Goal: Task Accomplishment & Management: Use online tool/utility

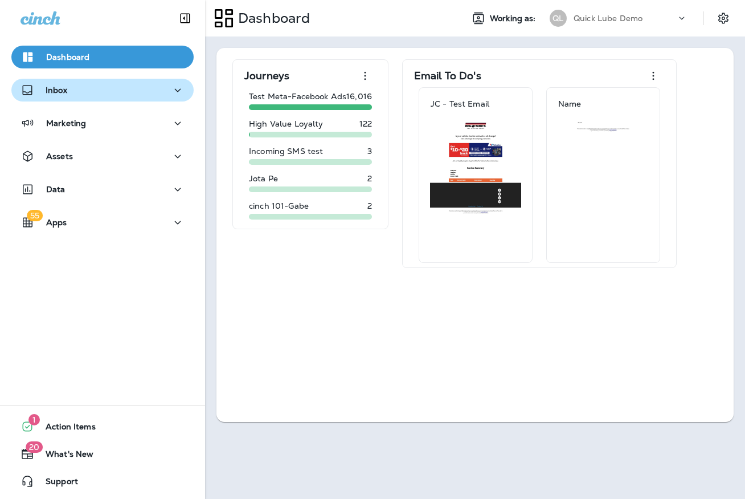
click at [89, 79] on button "Inbox" at bounding box center [102, 90] width 182 height 23
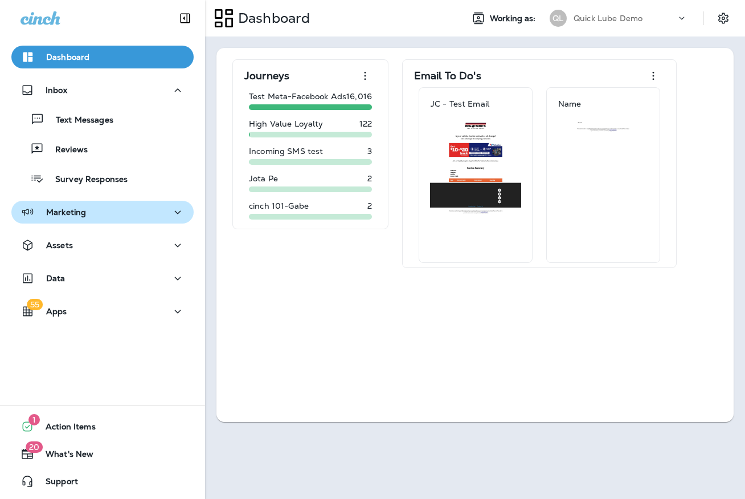
click at [100, 221] on button "Marketing" at bounding box center [102, 212] width 182 height 23
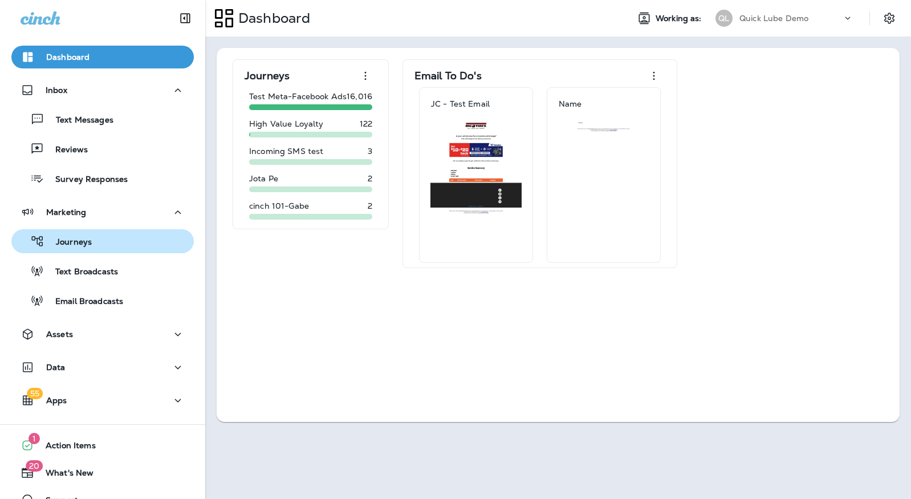
scroll to position [19, 0]
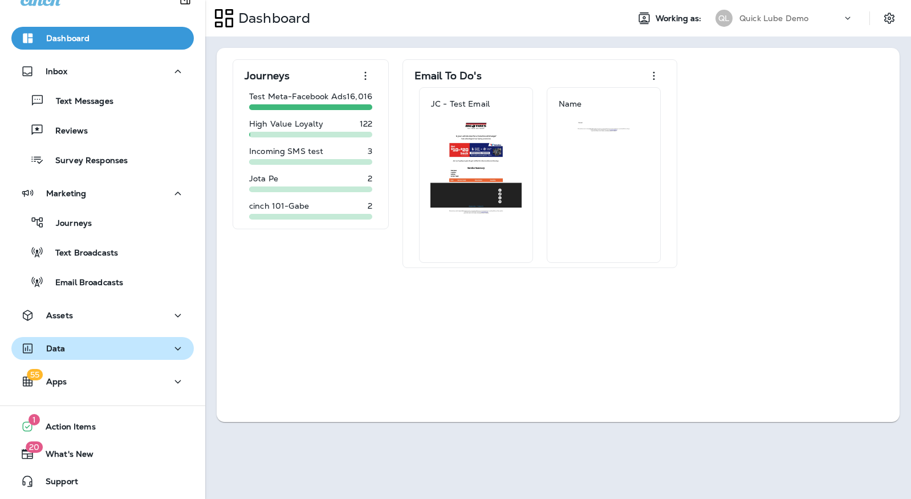
click at [87, 350] on div "Data" at bounding box center [103, 348] width 164 height 14
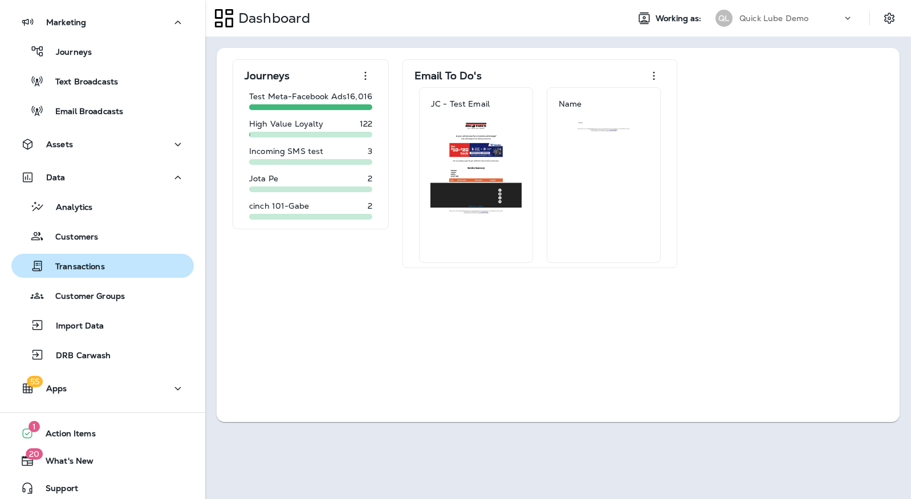
scroll to position [76, 0]
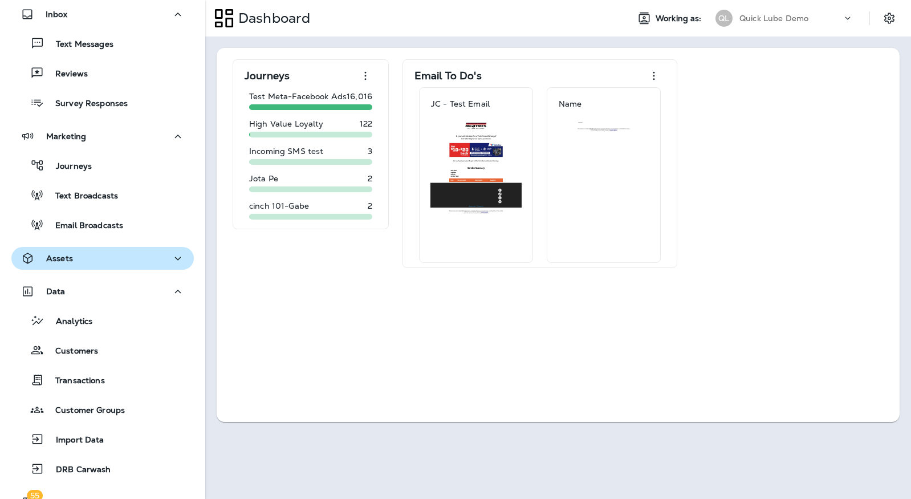
click at [115, 259] on div "Assets" at bounding box center [103, 258] width 164 height 14
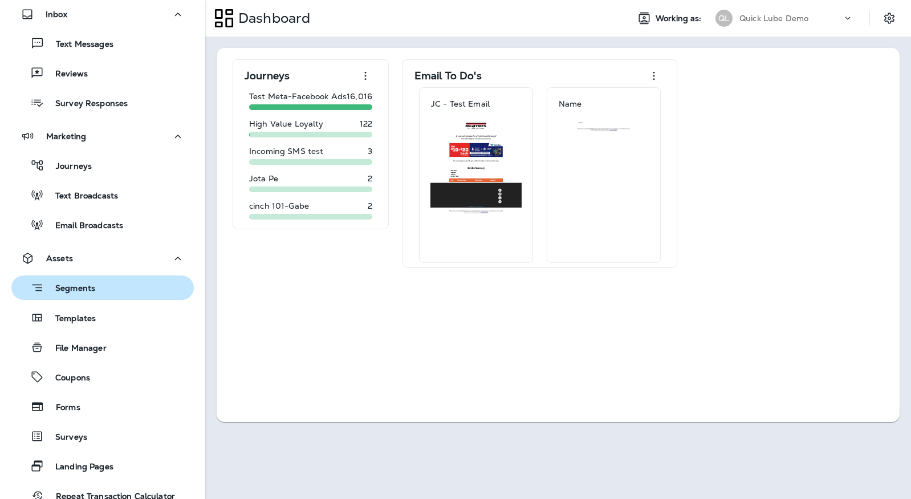
click at [107, 287] on div "Segments" at bounding box center [102, 288] width 173 height 18
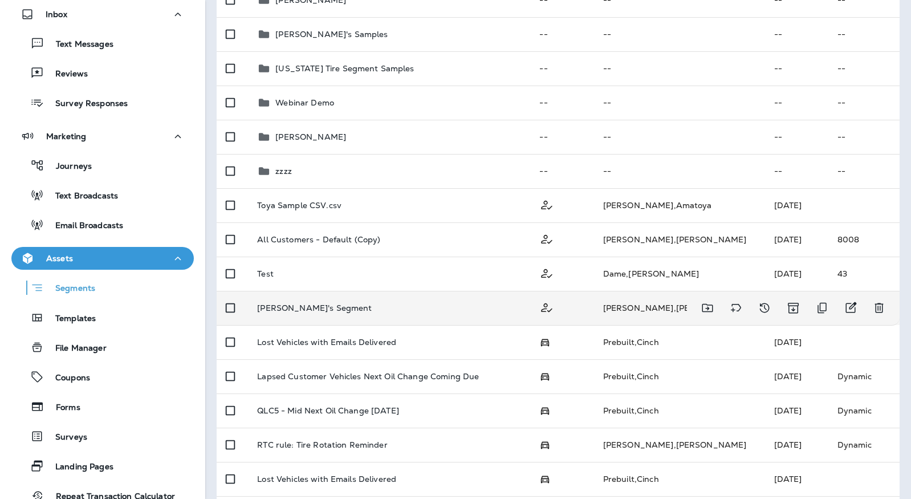
scroll to position [627, 0]
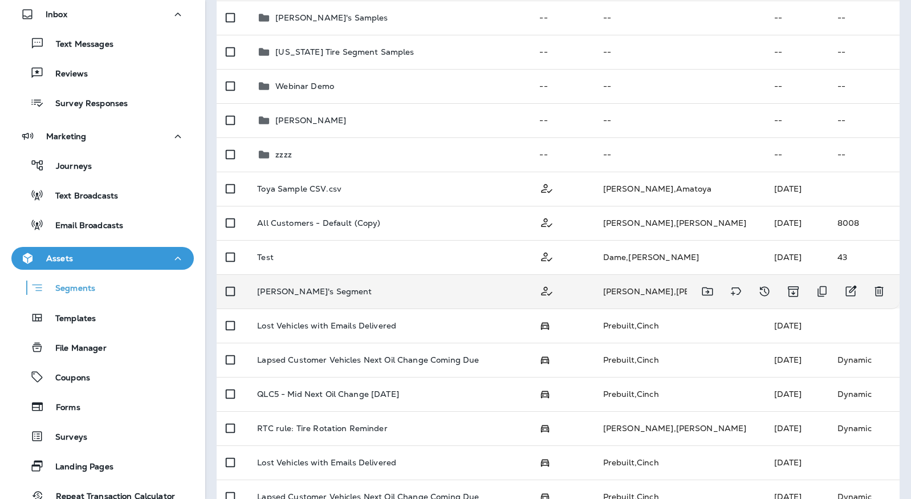
click at [322, 293] on p "[PERSON_NAME]'s Segment" at bounding box center [314, 291] width 115 height 9
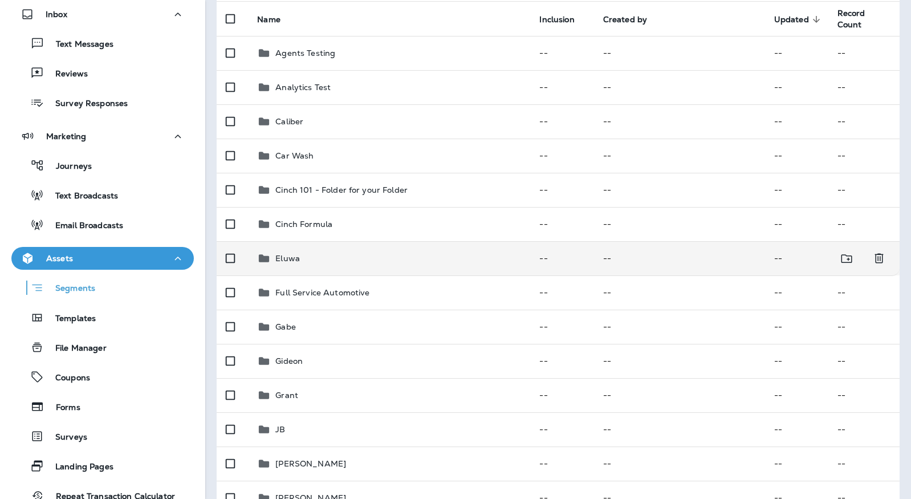
scroll to position [228, 0]
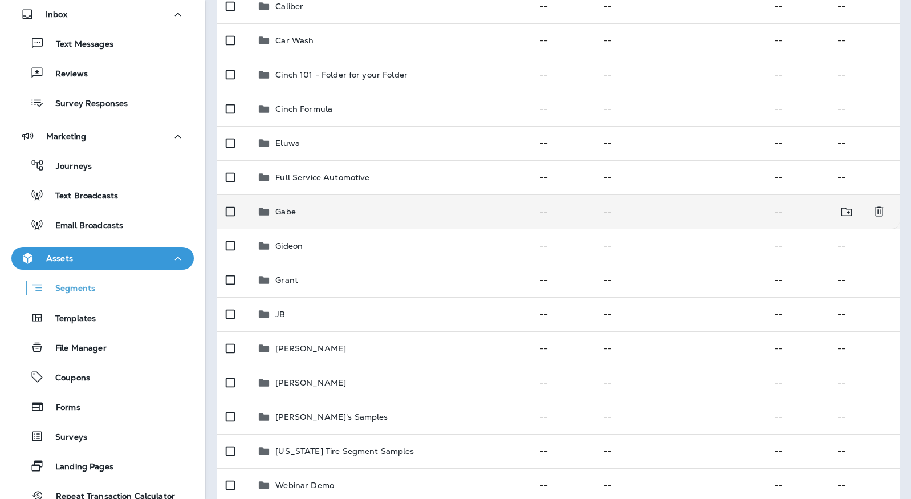
click at [296, 211] on p "Gabe" at bounding box center [285, 211] width 21 height 9
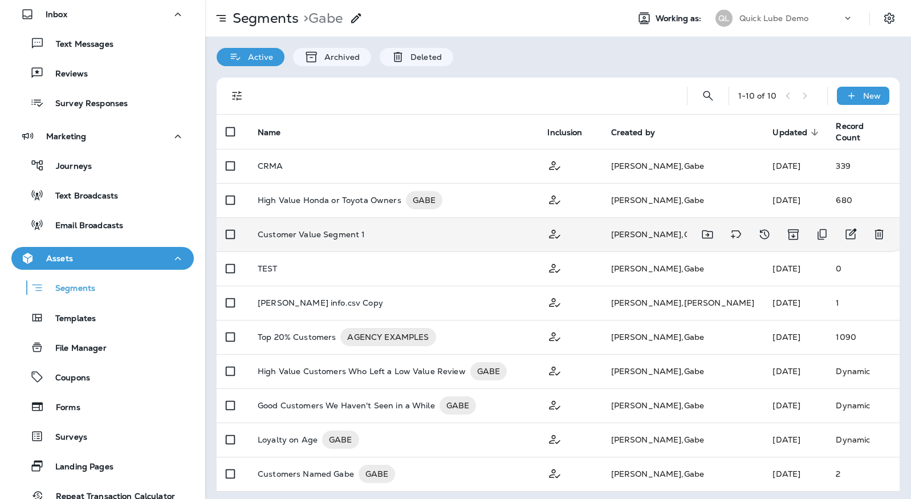
click at [321, 233] on p "Customer Value Segment 1" at bounding box center [311, 234] width 107 height 9
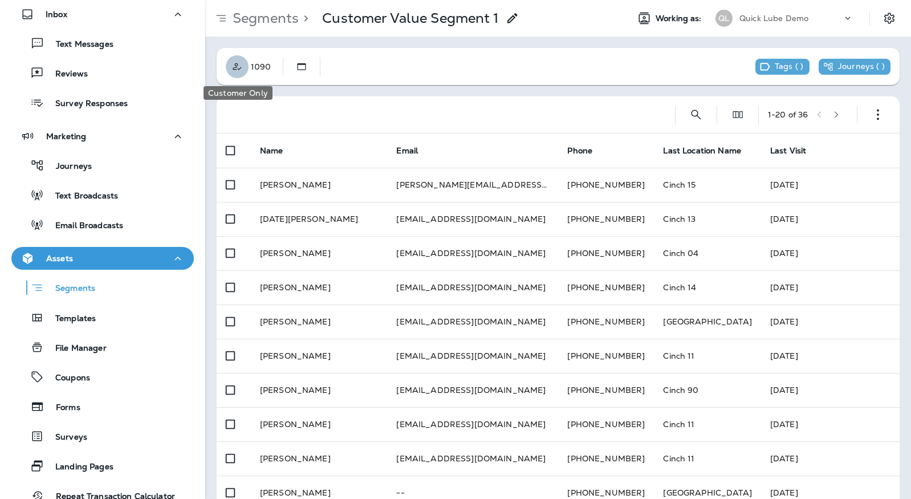
click at [235, 63] on icon "Customer Only" at bounding box center [236, 66] width 11 height 11
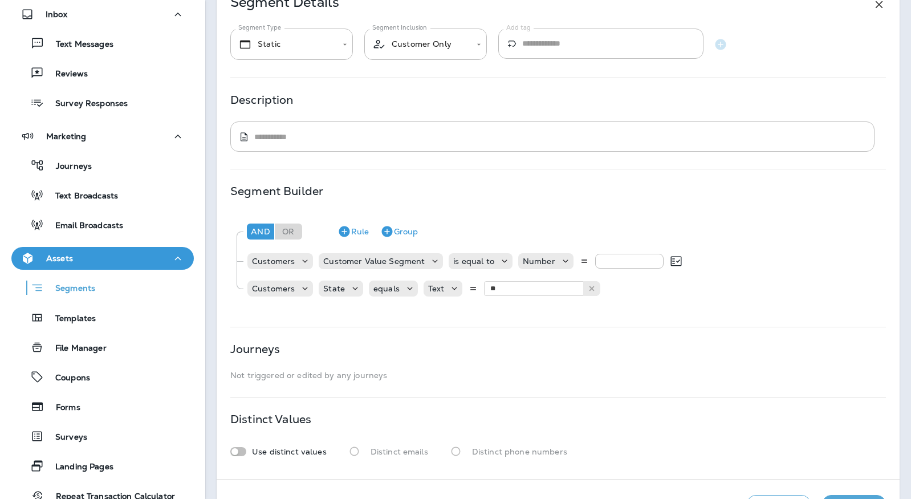
scroll to position [108, 0]
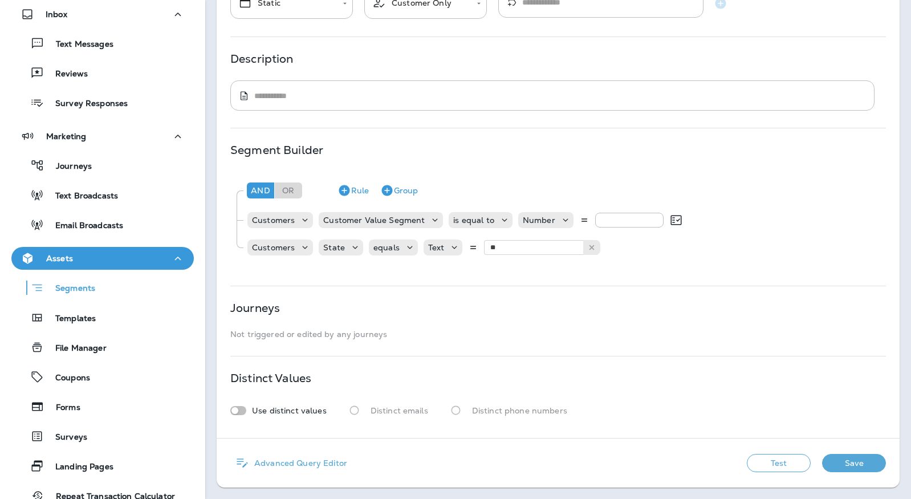
click at [303, 463] on p "Advanced Query Editor" at bounding box center [298, 462] width 97 height 9
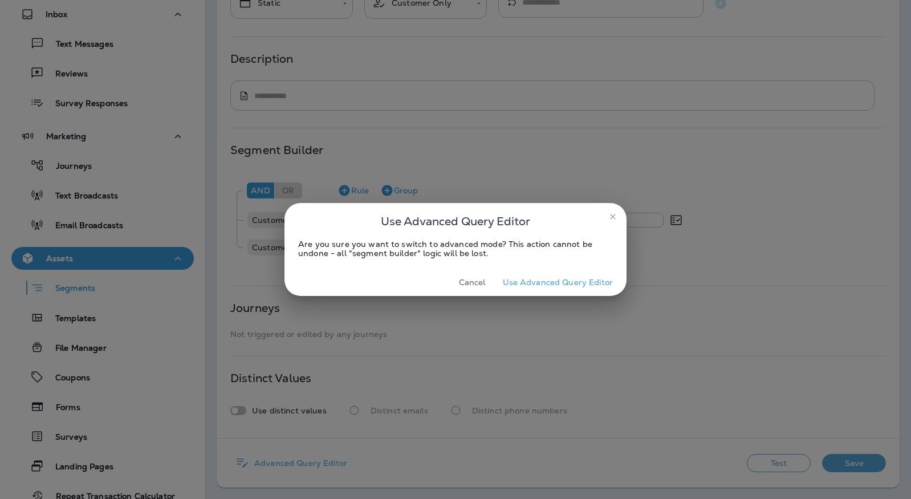
click at [522, 285] on button "Use Advanced Query Editor" at bounding box center [558, 283] width 120 height 18
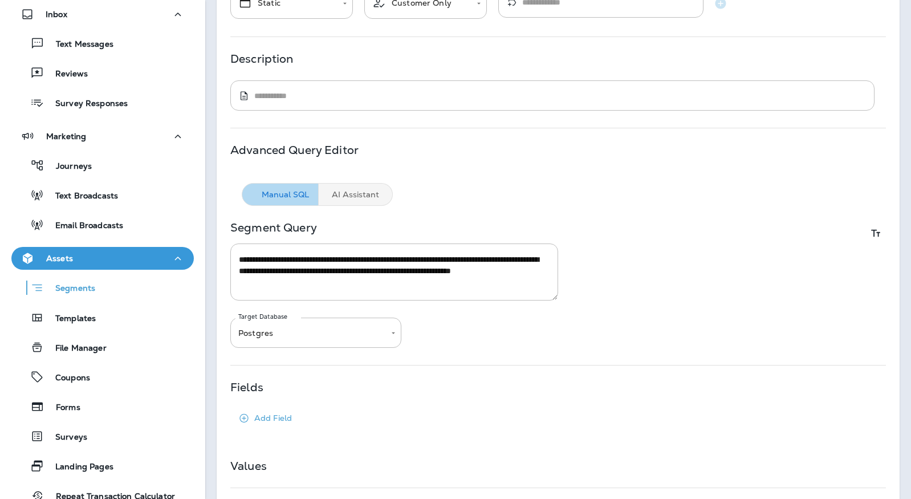
scroll to position [81, 0]
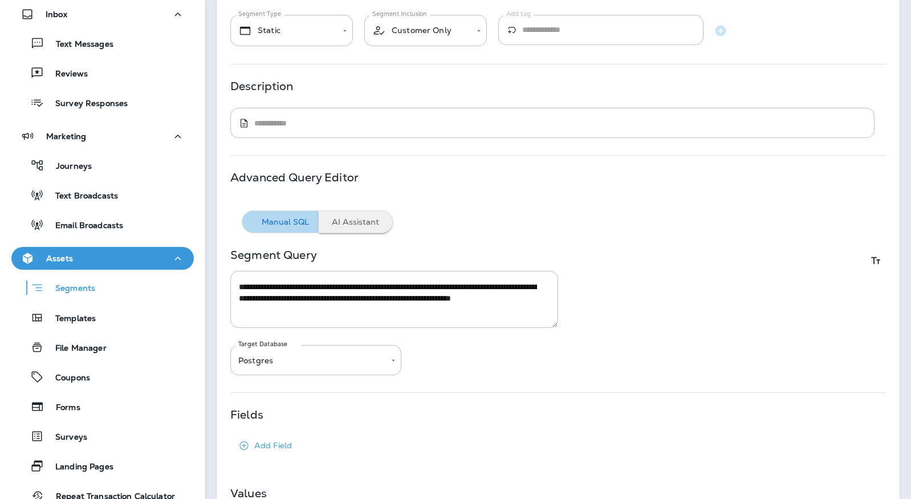
click at [338, 223] on button "AI Assistant" at bounding box center [356, 221] width 74 height 23
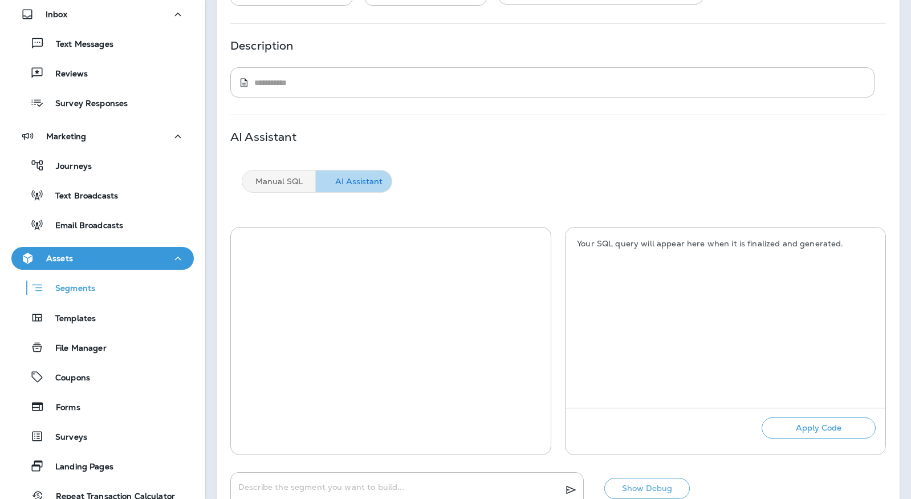
scroll to position [138, 0]
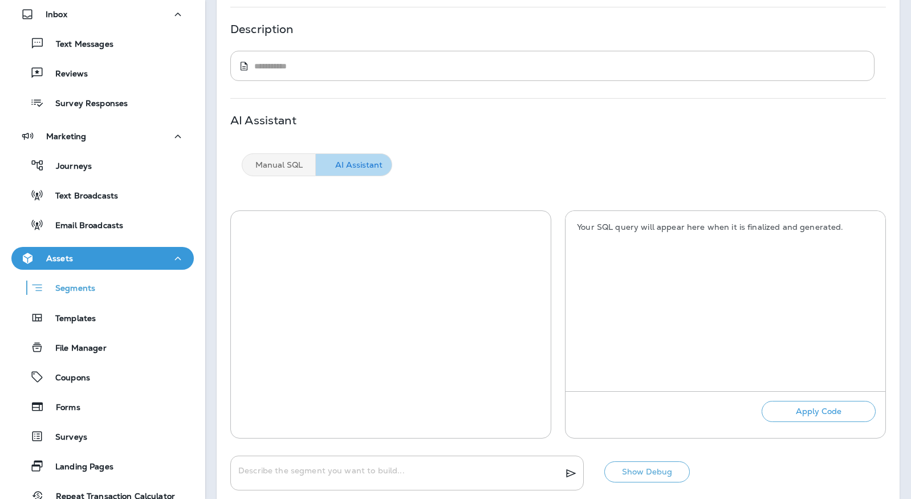
click at [455, 235] on div at bounding box center [390, 319] width 317 height 214
click at [318, 235] on div at bounding box center [390, 319] width 317 height 214
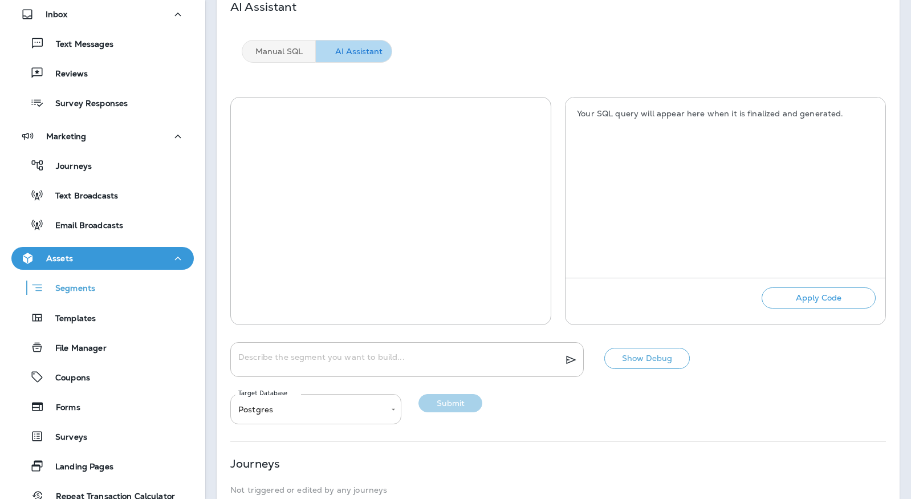
scroll to position [252, 0]
click at [344, 353] on textarea "Describe the segment you want to build..." at bounding box center [396, 358] width 317 height 11
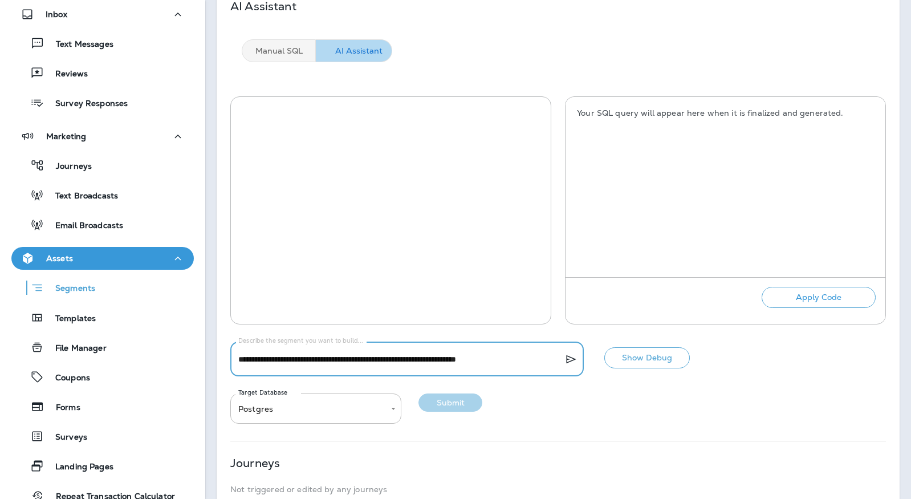
type textarea "**********"
click at [568, 358] on icon "submit" at bounding box center [571, 359] width 14 height 14
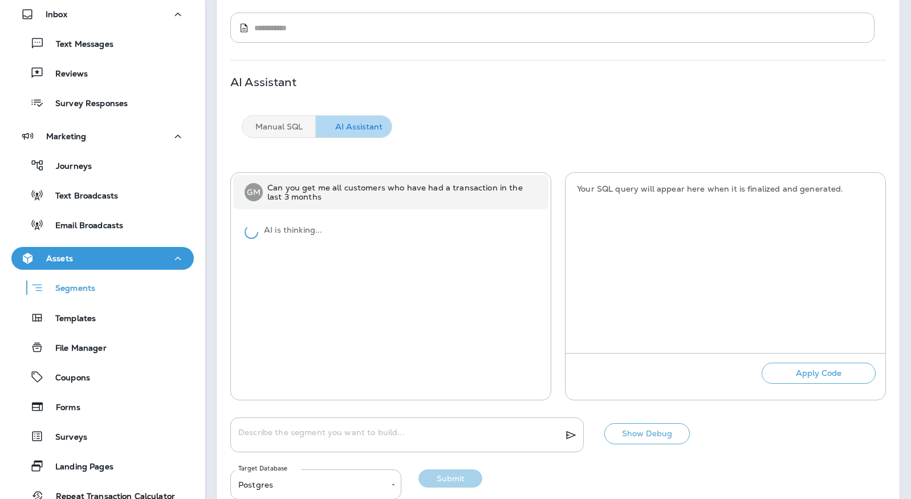
scroll to position [195, 0]
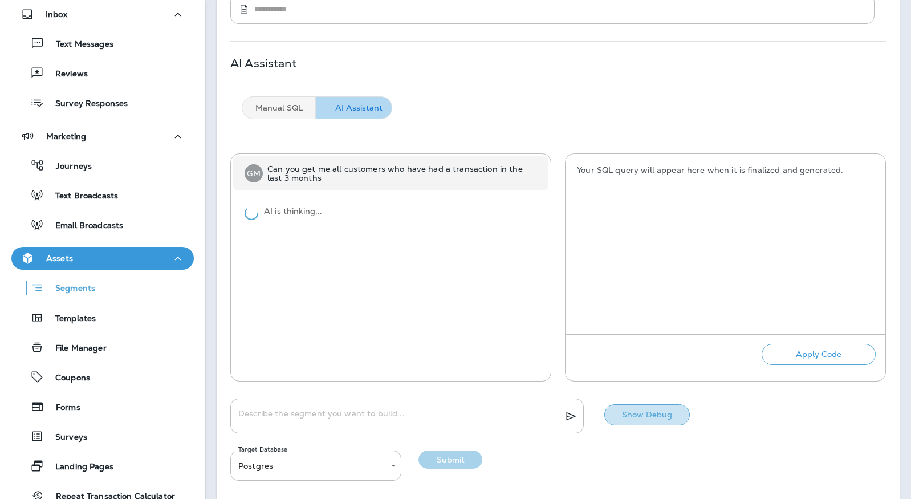
click at [645, 415] on button "Show Debug" at bounding box center [646, 414] width 85 height 21
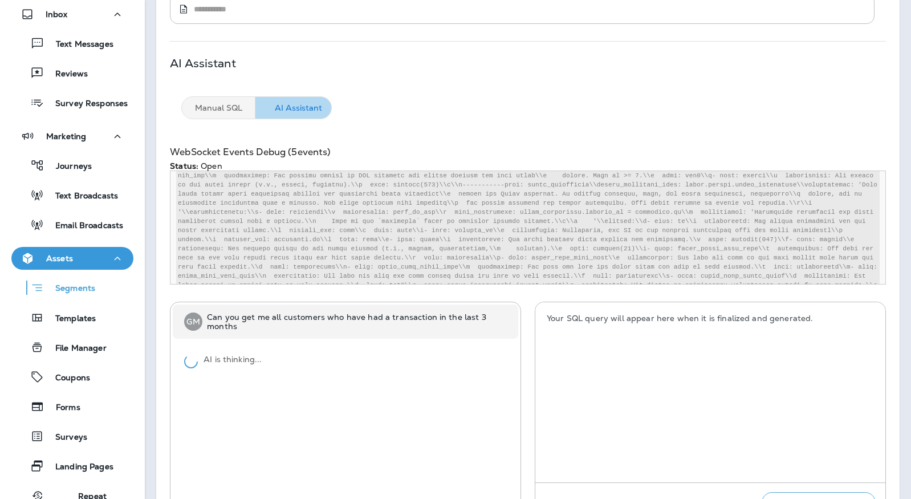
scroll to position [1409, 0]
click at [525, 327] on div "G M Can you get me all customers who have had a transaction in the last 3 month…" at bounding box center [528, 415] width 716 height 228
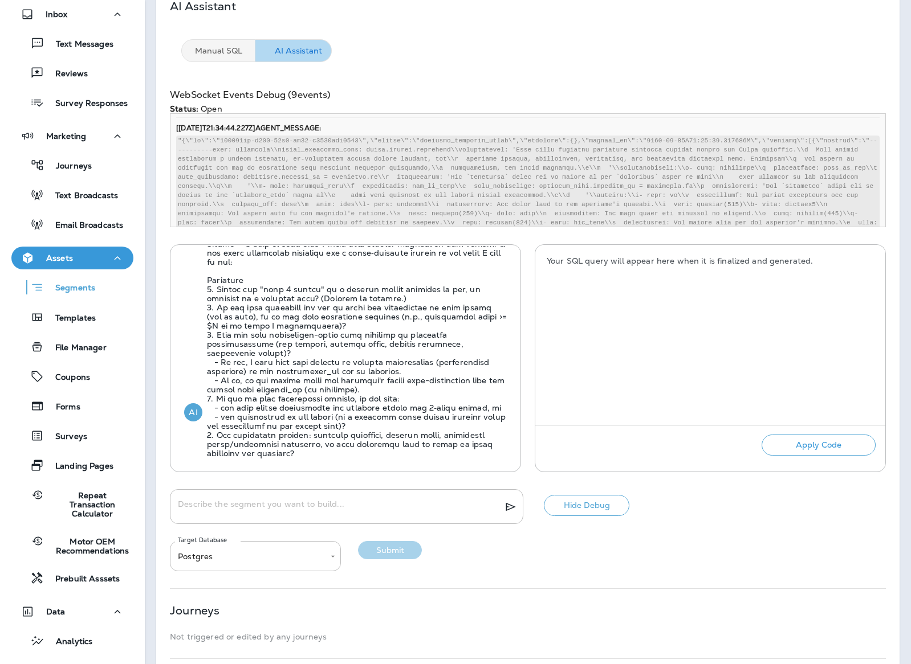
scroll to position [57, 0]
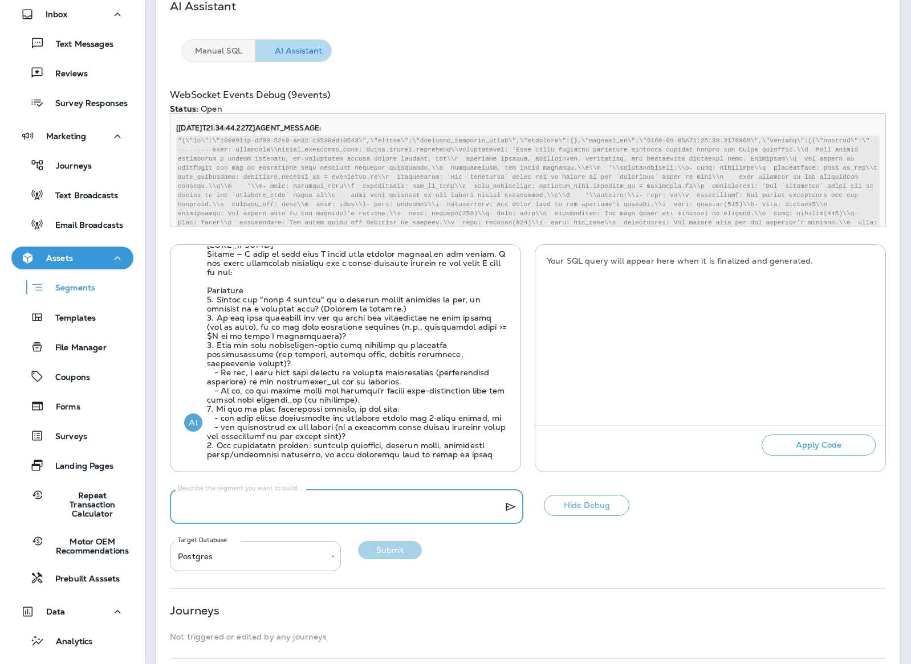
click at [311, 498] on textarea "Describe the segment you want to build..." at bounding box center [336, 506] width 317 height 11
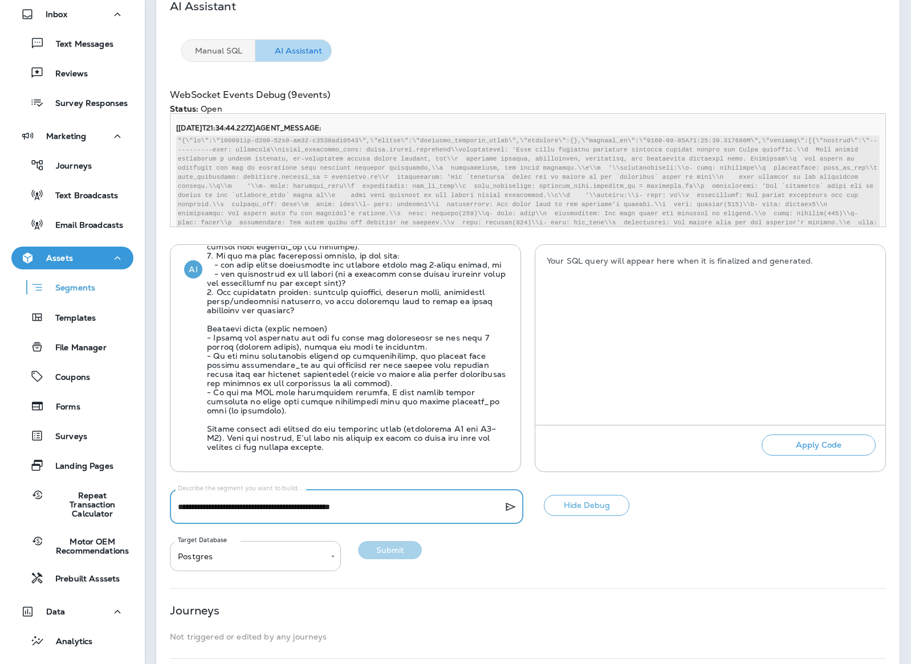
scroll to position [228, 0]
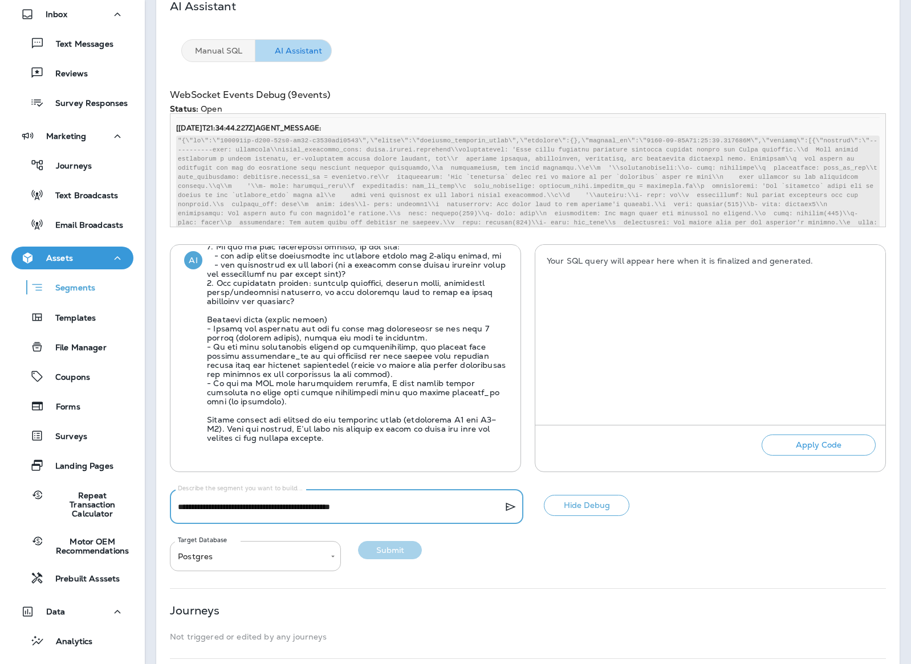
type textarea "**********"
click at [511, 498] on icon "submit" at bounding box center [511, 507] width 10 height 9
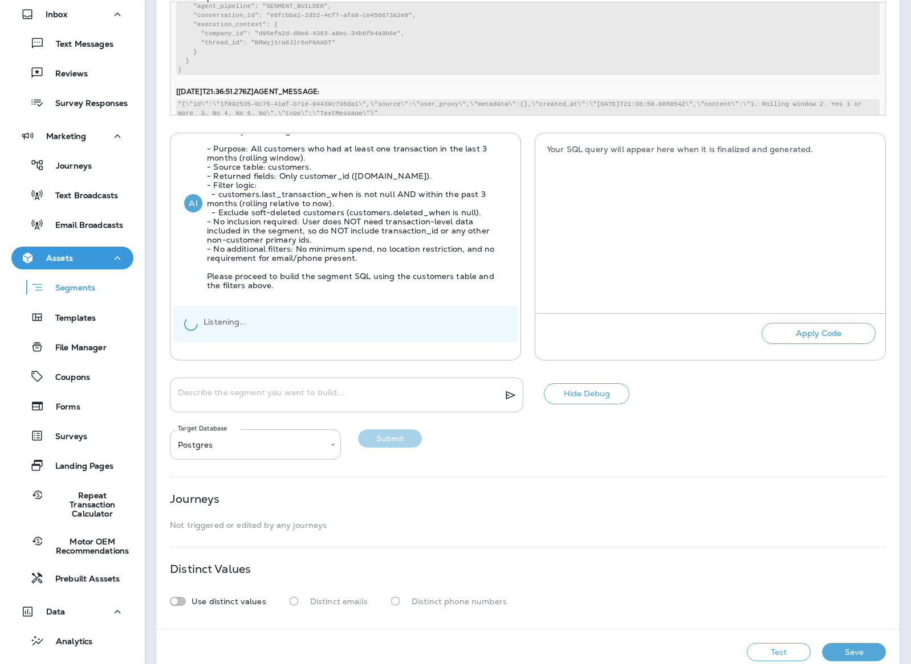
scroll to position [366, 0]
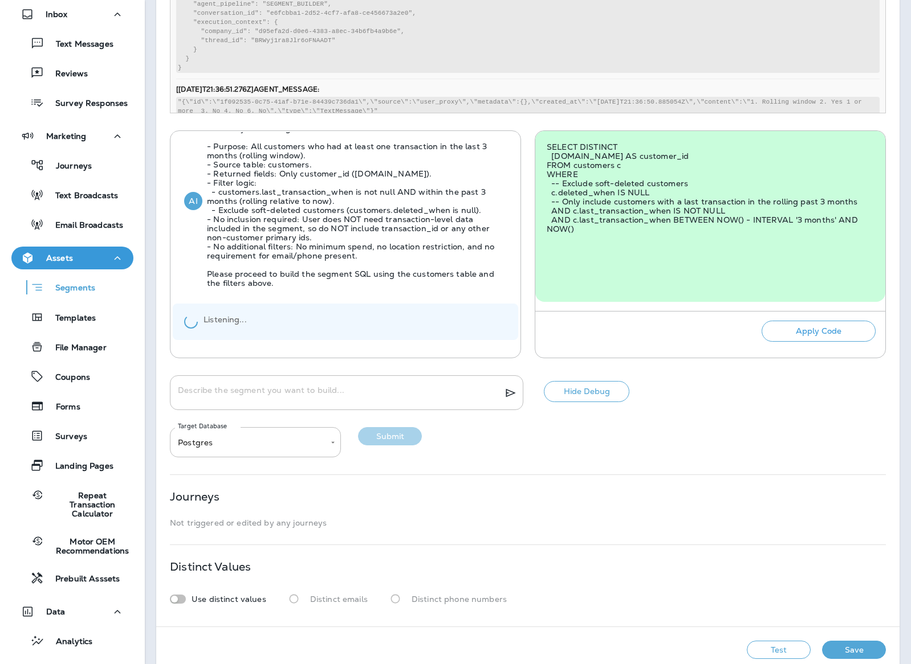
click at [528, 328] on div "G M Can you get me all customers who have had a transaction in the last 3 month…" at bounding box center [528, 244] width 716 height 228
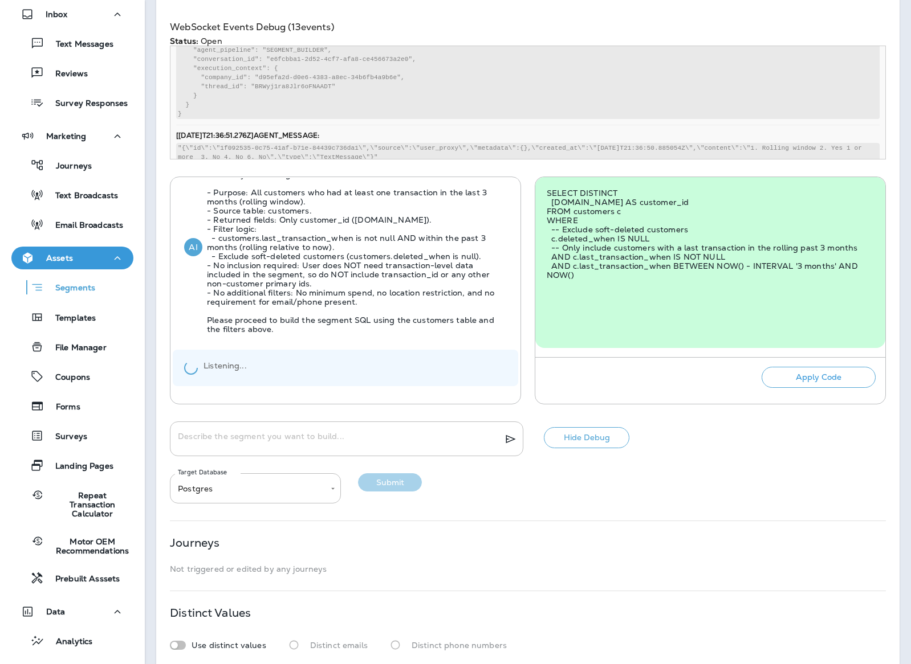
scroll to position [309, 0]
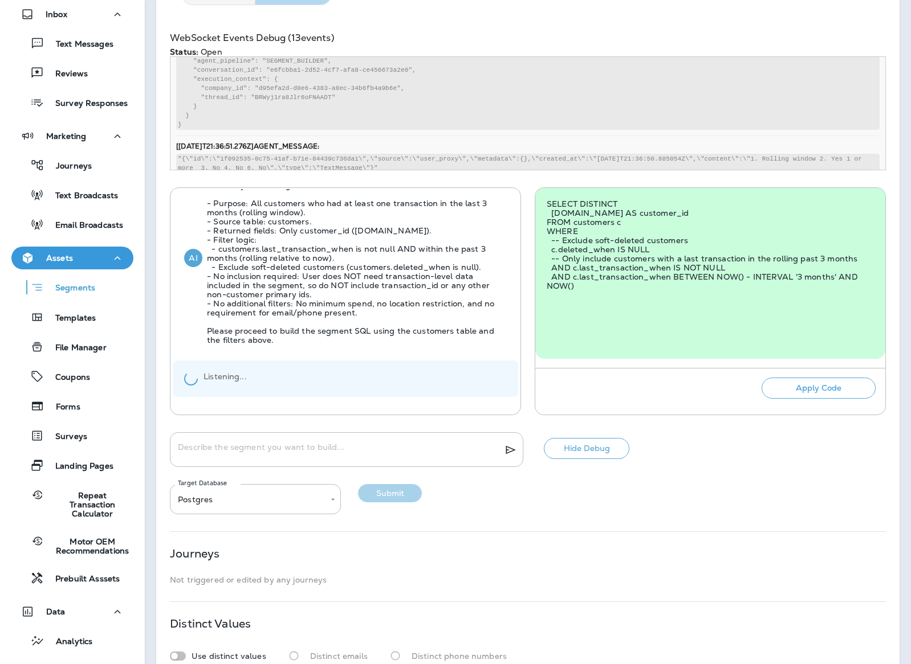
click at [527, 250] on div "G M Can you get me all customers who have had a transaction in the last 3 month…" at bounding box center [528, 301] width 716 height 228
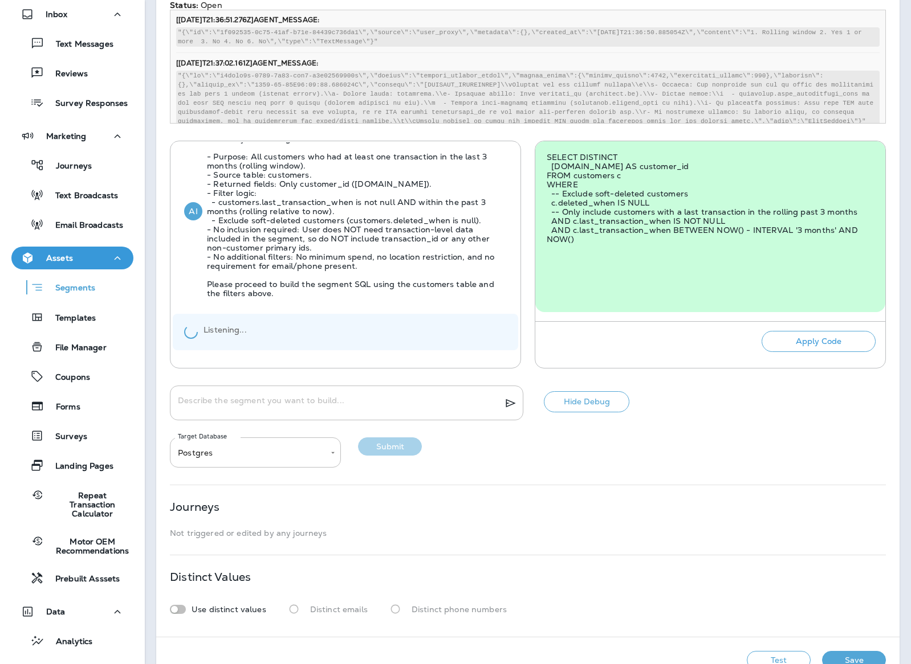
scroll to position [366, 0]
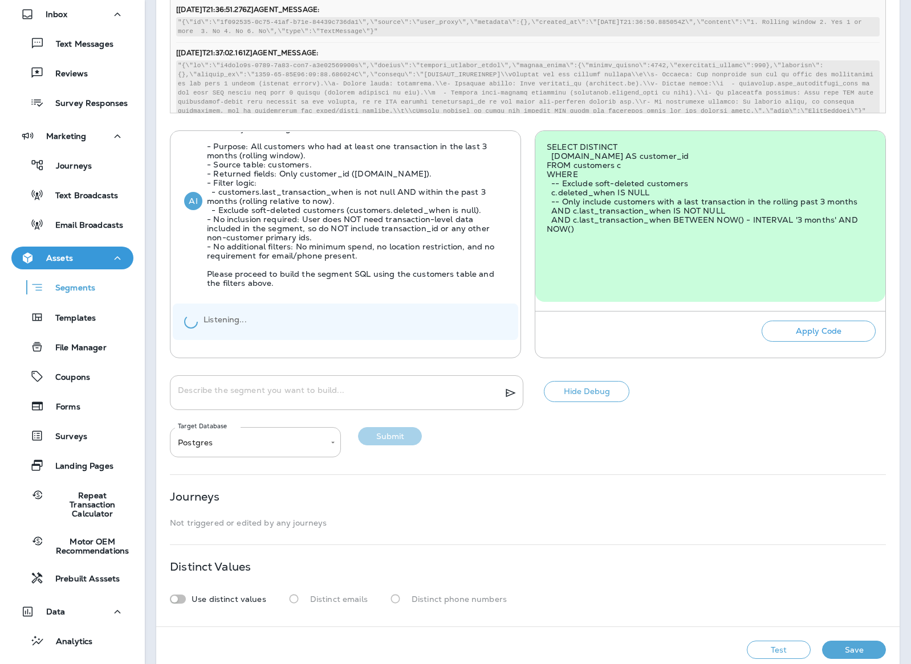
click at [526, 162] on div "G M Can you get me all customers who have had a transaction in the last 3 month…" at bounding box center [528, 244] width 716 height 228
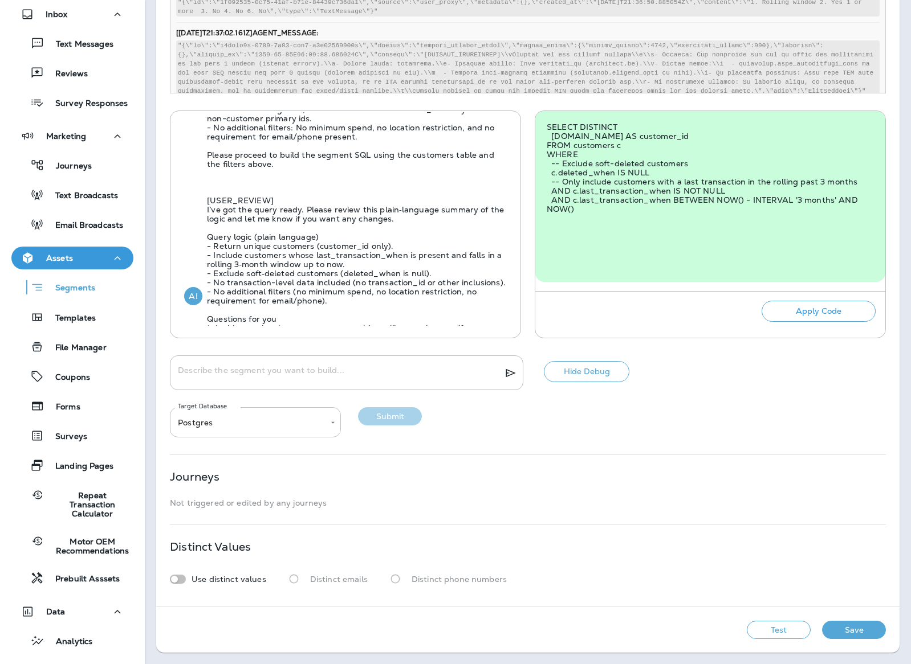
scroll to position [591, 0]
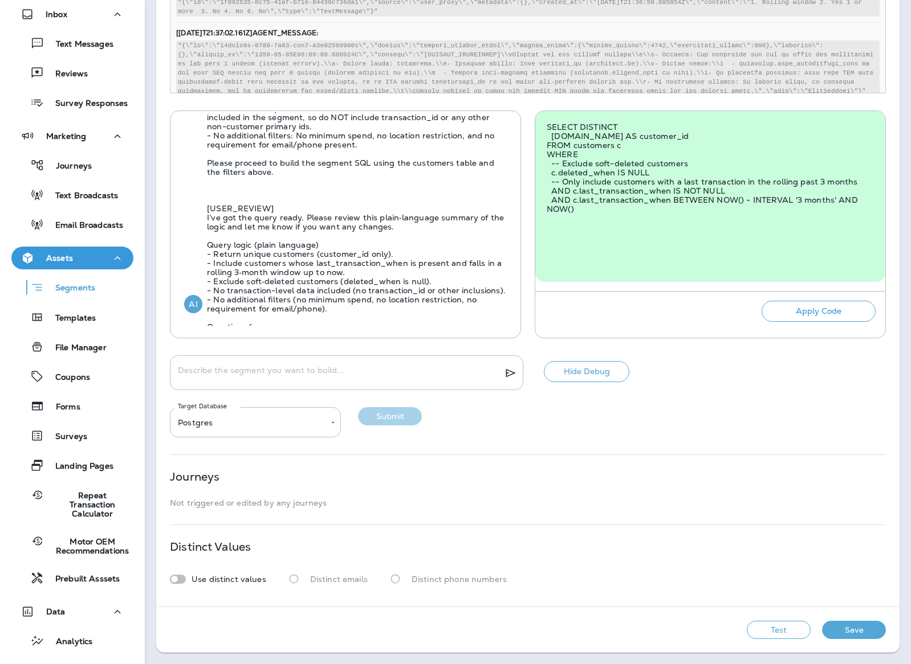
click at [538, 382] on div "Hide Debug" at bounding box center [580, 373] width 97 height 35
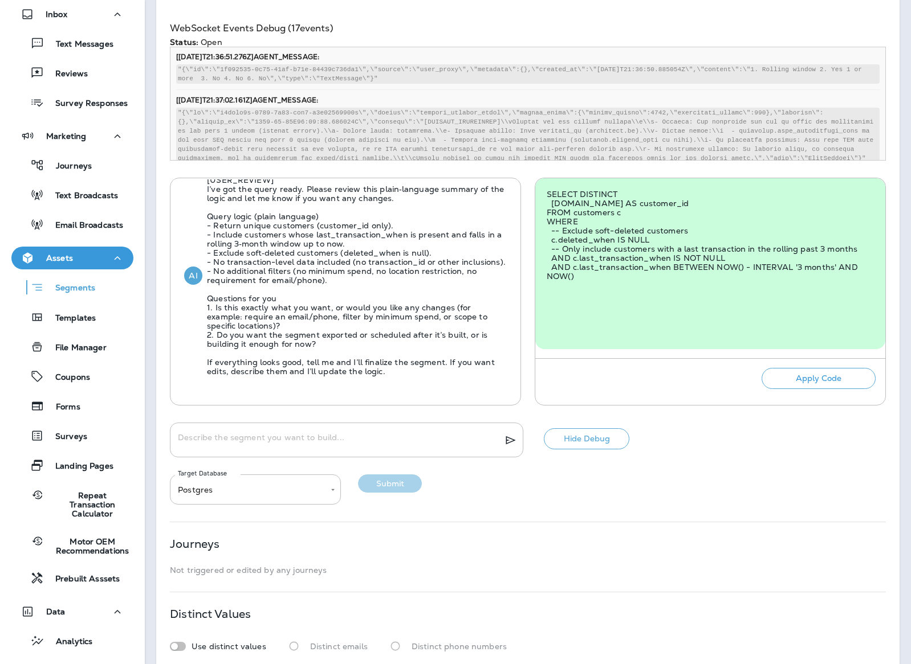
scroll to position [329, 0]
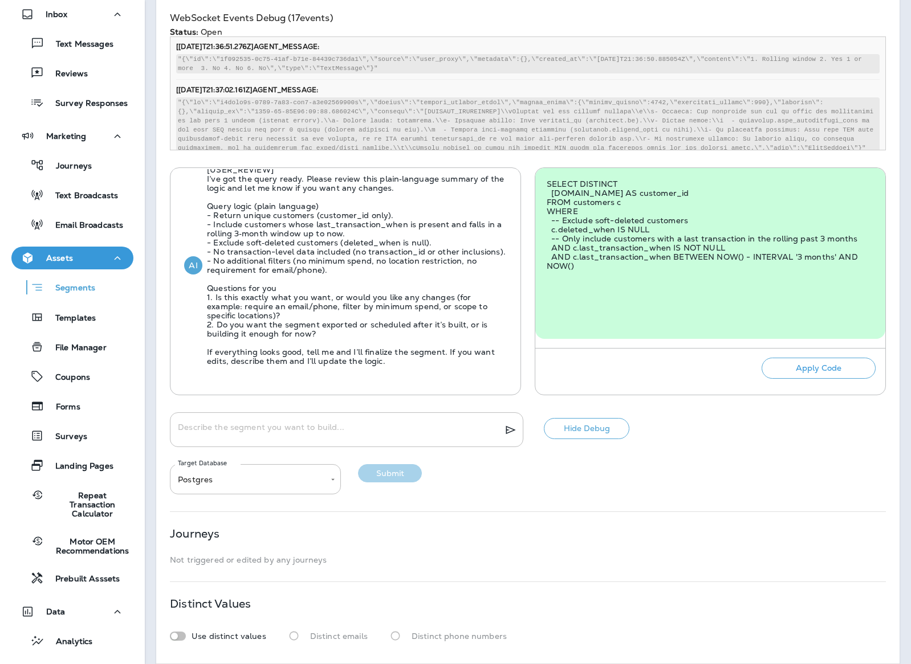
click at [272, 428] on textarea "Describe the segment you want to build..." at bounding box center [336, 430] width 317 height 11
type textarea "**********"
click at [512, 431] on icon "submit" at bounding box center [511, 430] width 14 height 14
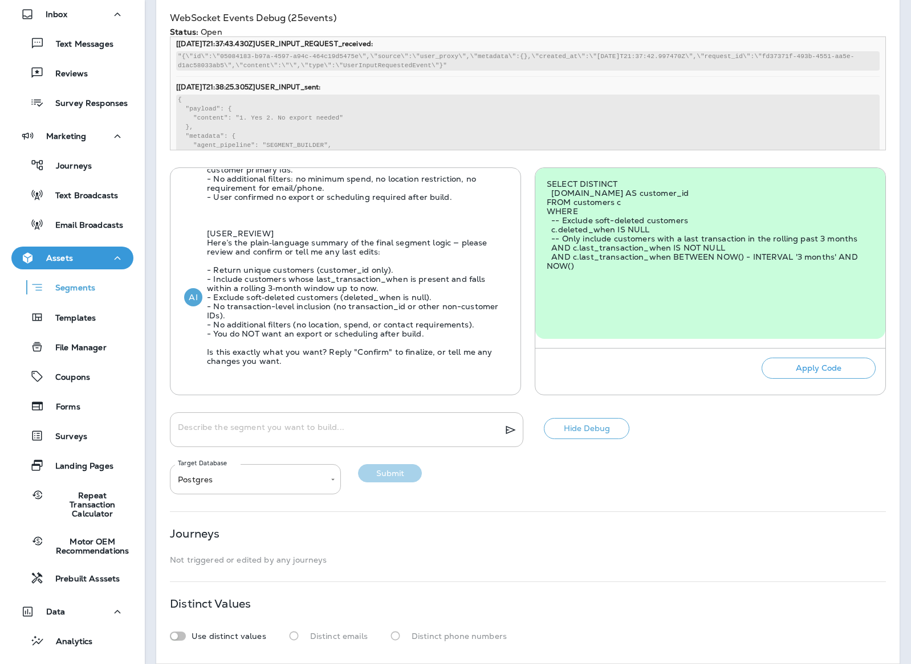
scroll to position [386, 0]
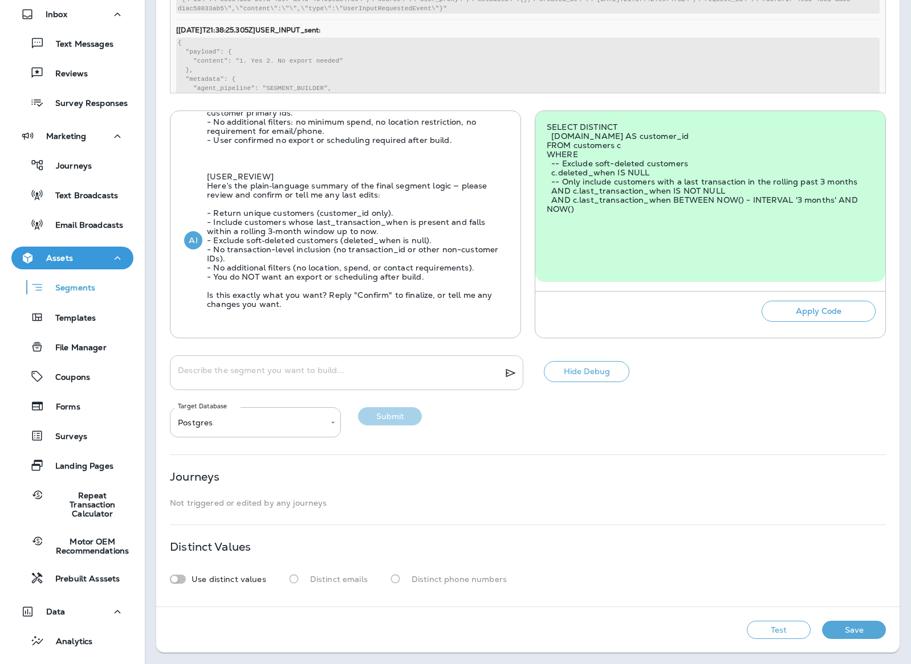
click at [305, 377] on textarea "Describe the segment you want to build..." at bounding box center [336, 373] width 317 height 11
type textarea "*******"
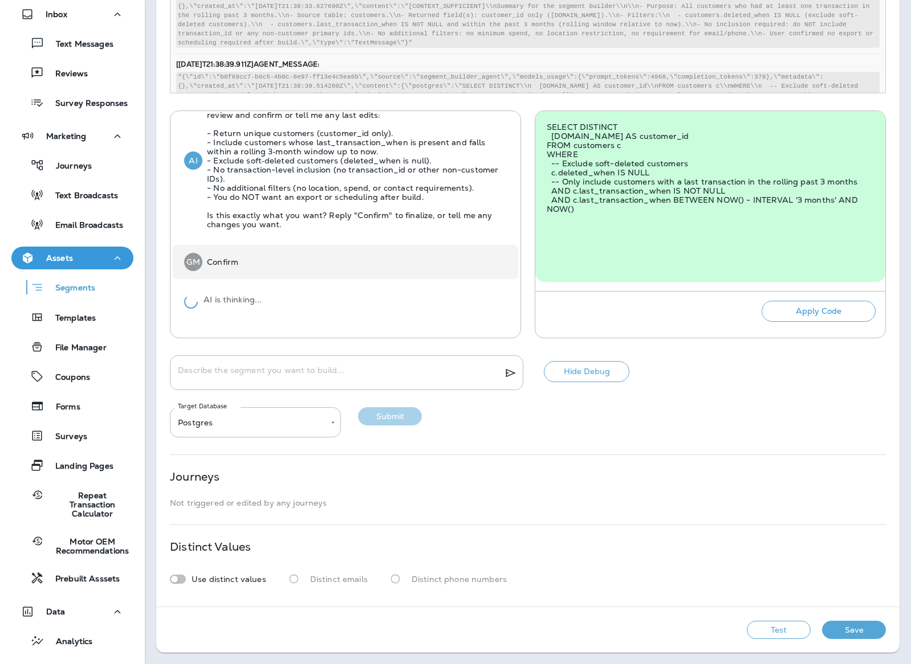
scroll to position [872, 0]
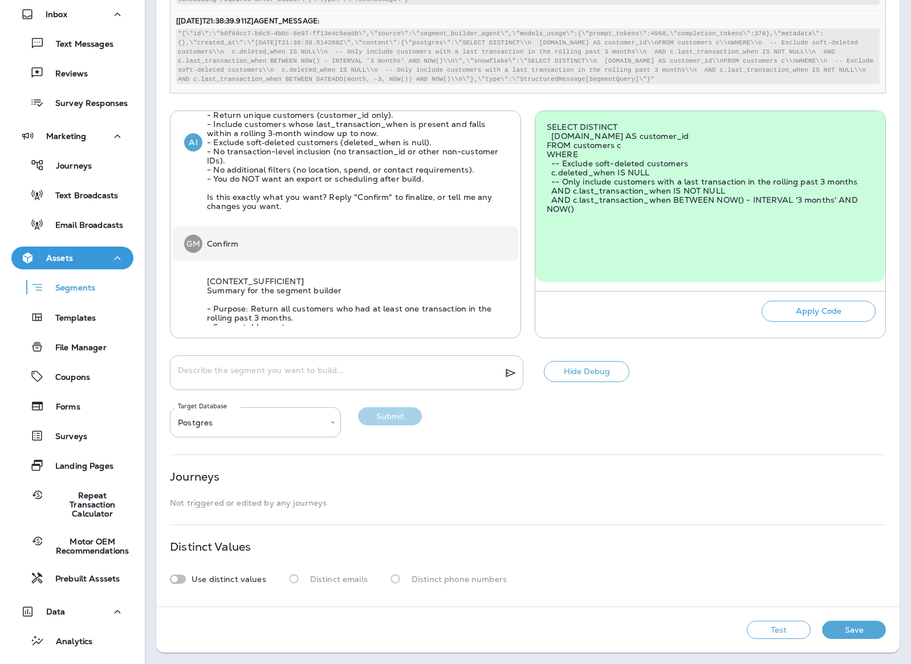
click at [678, 312] on button "Apply Code" at bounding box center [818, 311] width 114 height 21
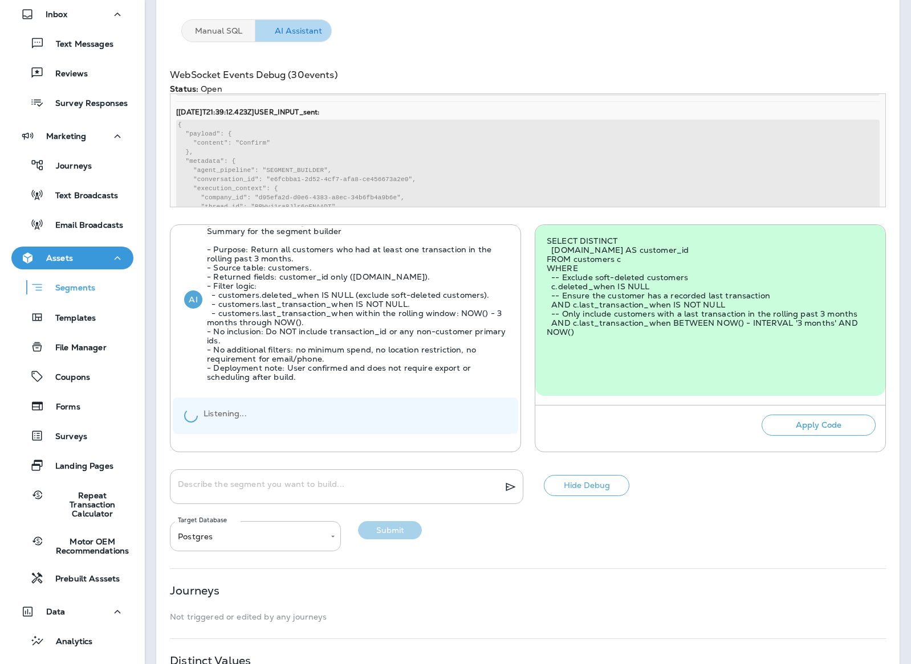
scroll to position [1293, 0]
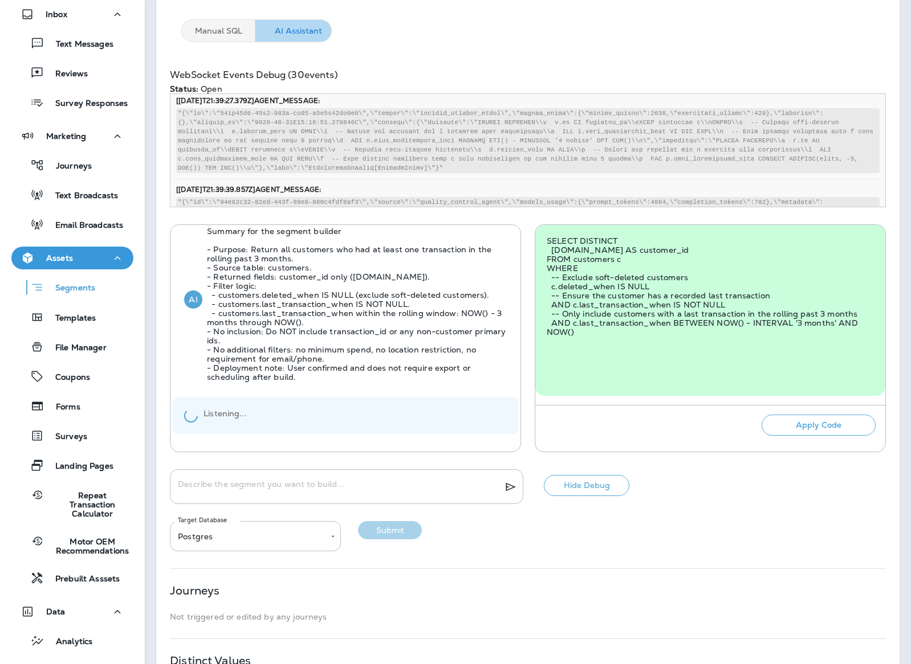
click at [531, 435] on div "G M Can you get me all customers who have had a transaction in the last 3 month…" at bounding box center [528, 339] width 716 height 228
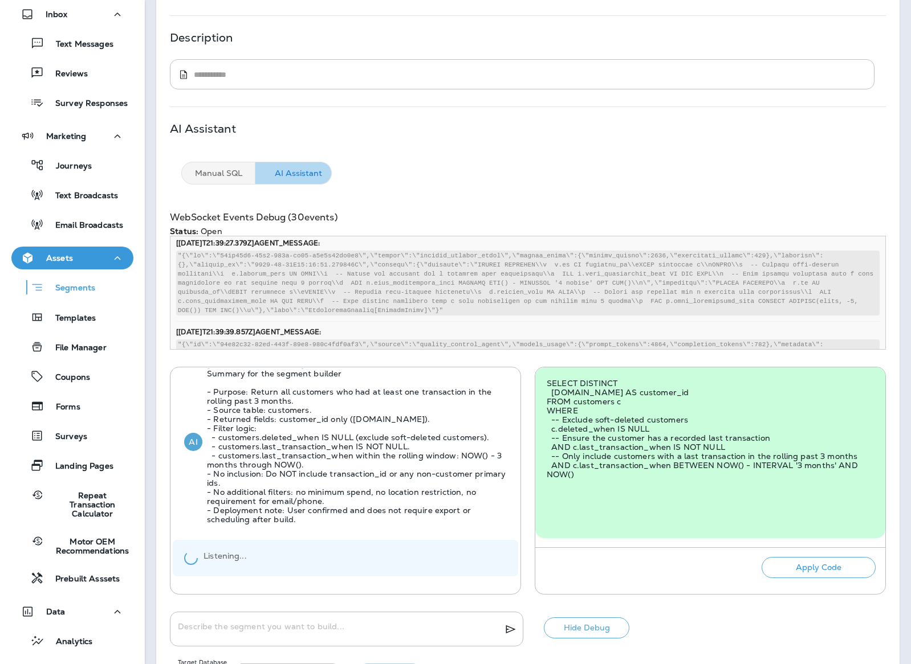
scroll to position [0, 0]
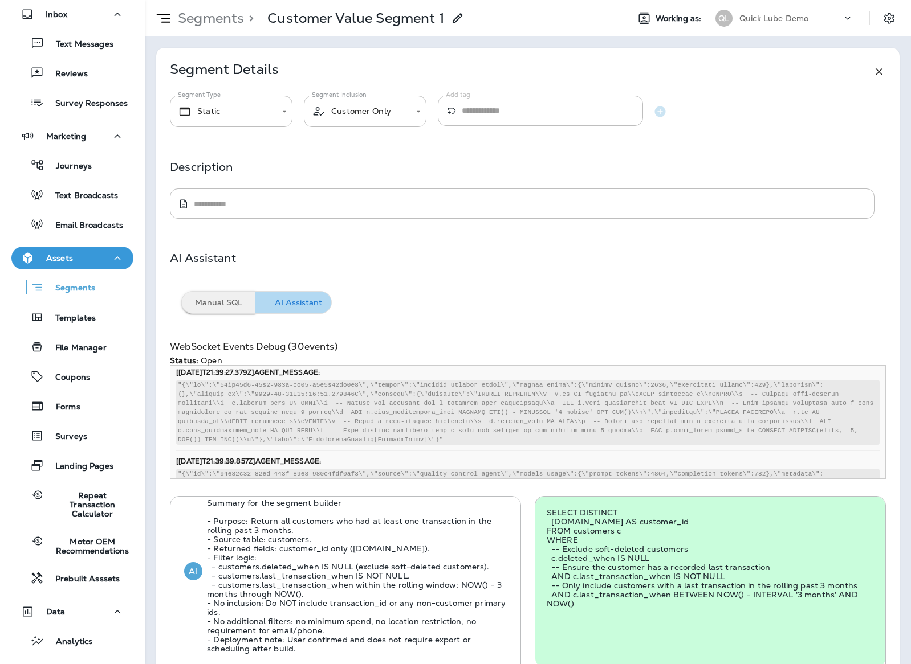
click at [222, 299] on button "Manual SQL" at bounding box center [218, 302] width 74 height 23
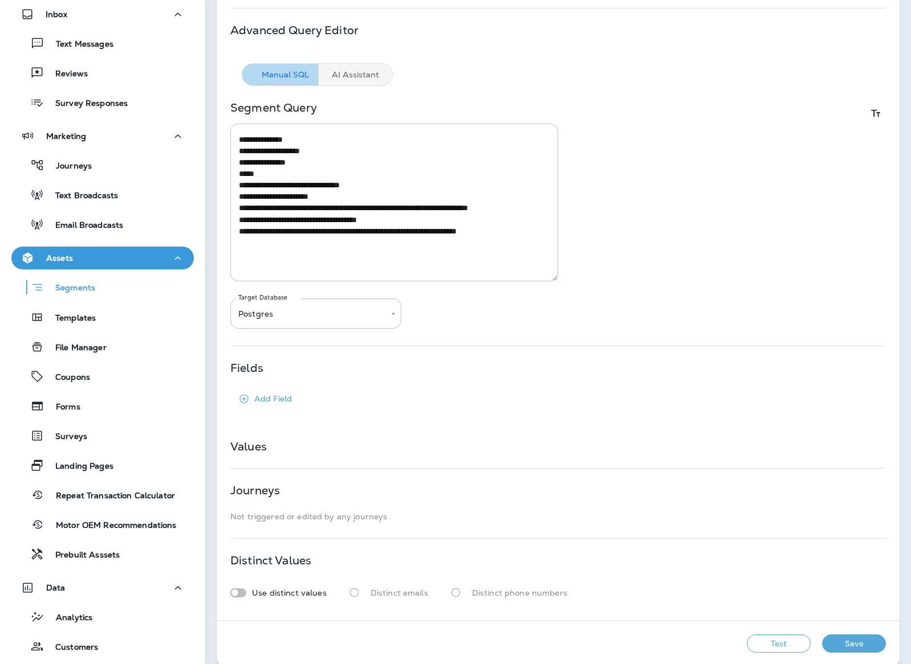
scroll to position [242, 0]
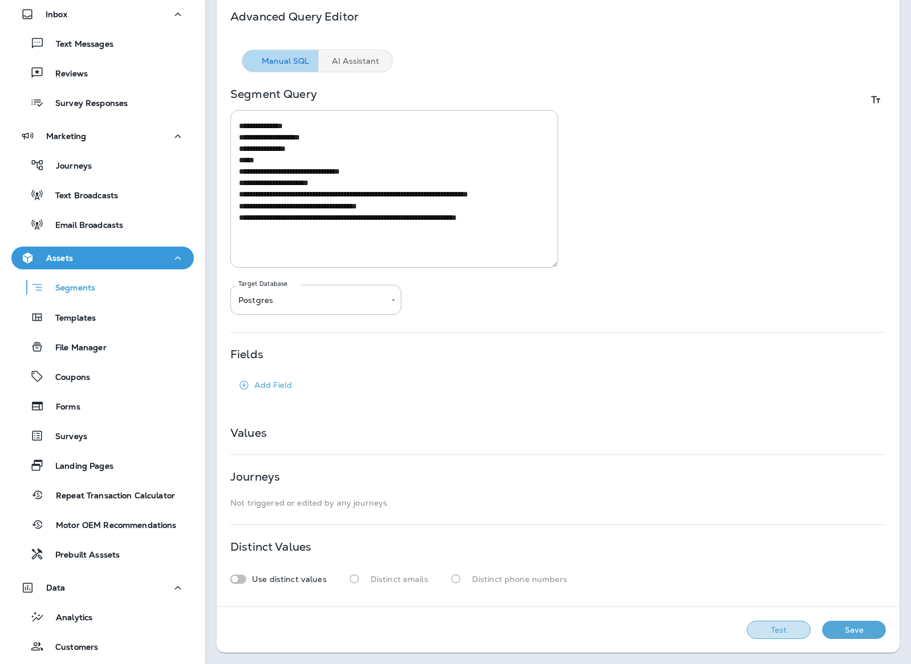
click at [678, 498] on button "Test" at bounding box center [778, 630] width 64 height 18
click at [678, 498] on button "View Sample" at bounding box center [697, 630] width 75 height 18
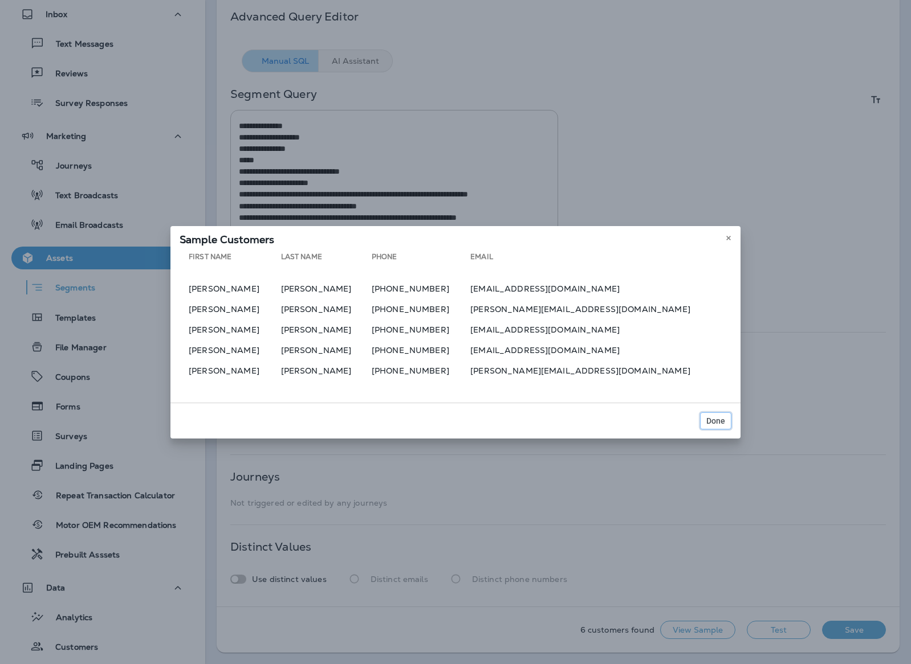
click at [678, 418] on span "Done" at bounding box center [715, 421] width 19 height 8
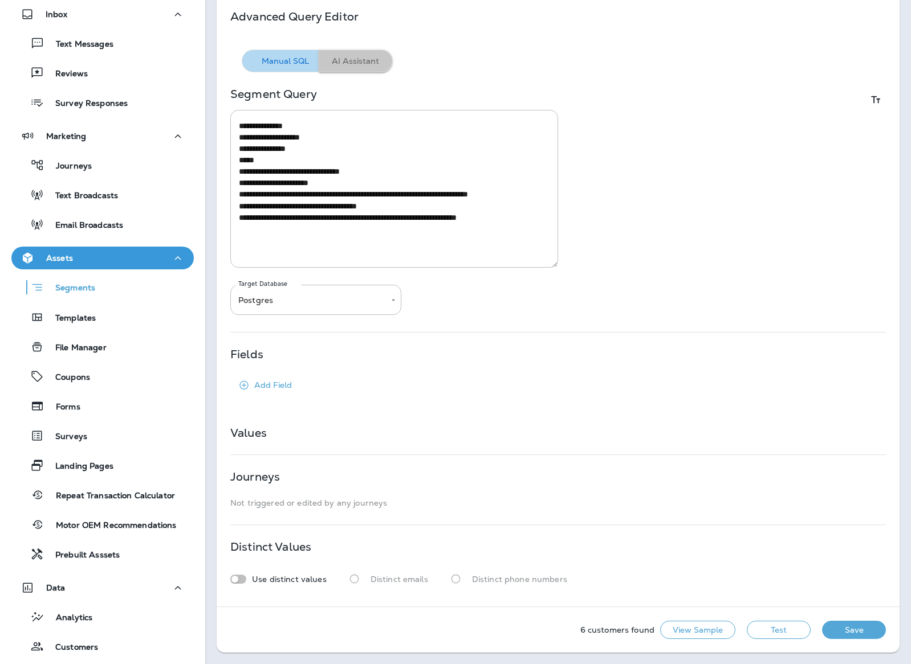
click at [351, 62] on button "AI Assistant" at bounding box center [356, 61] width 74 height 23
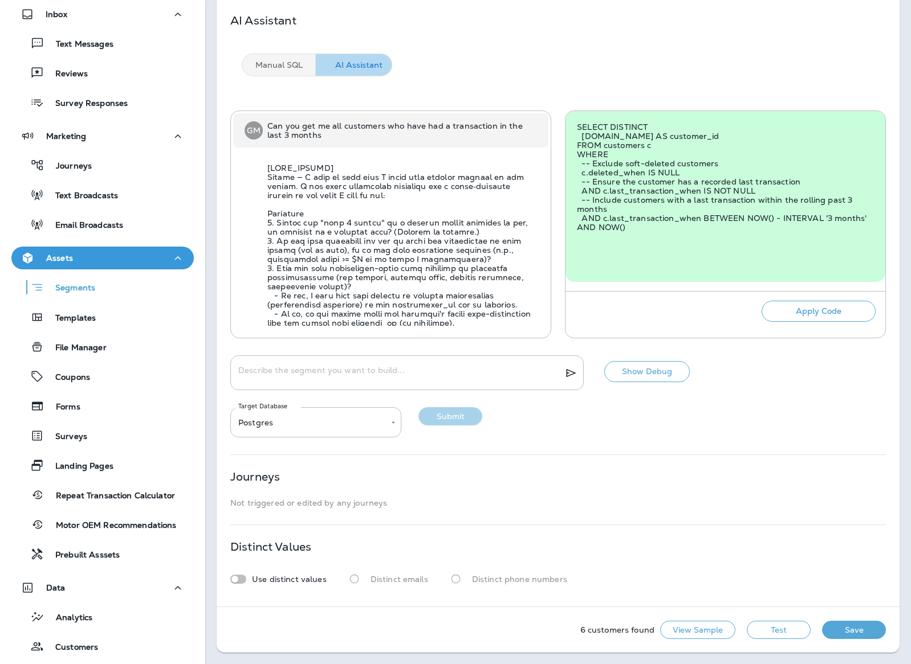
click at [554, 274] on div "G M Can you get me all customers who have had a transaction in the last 3 month…" at bounding box center [557, 225] width 655 height 228
click at [626, 44] on div "Manual SQL AI Assistant" at bounding box center [557, 59] width 655 height 34
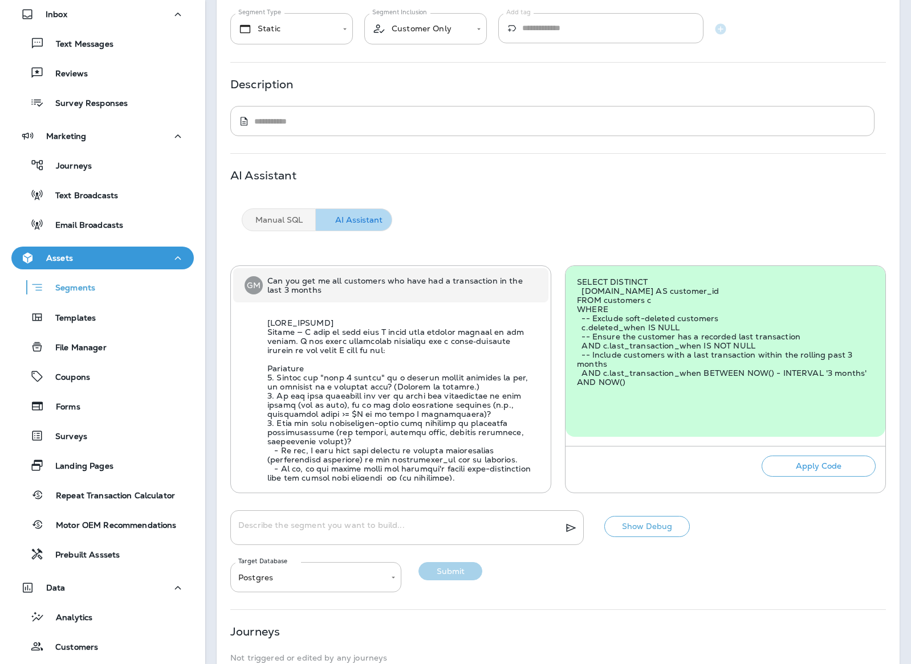
scroll to position [0, 0]
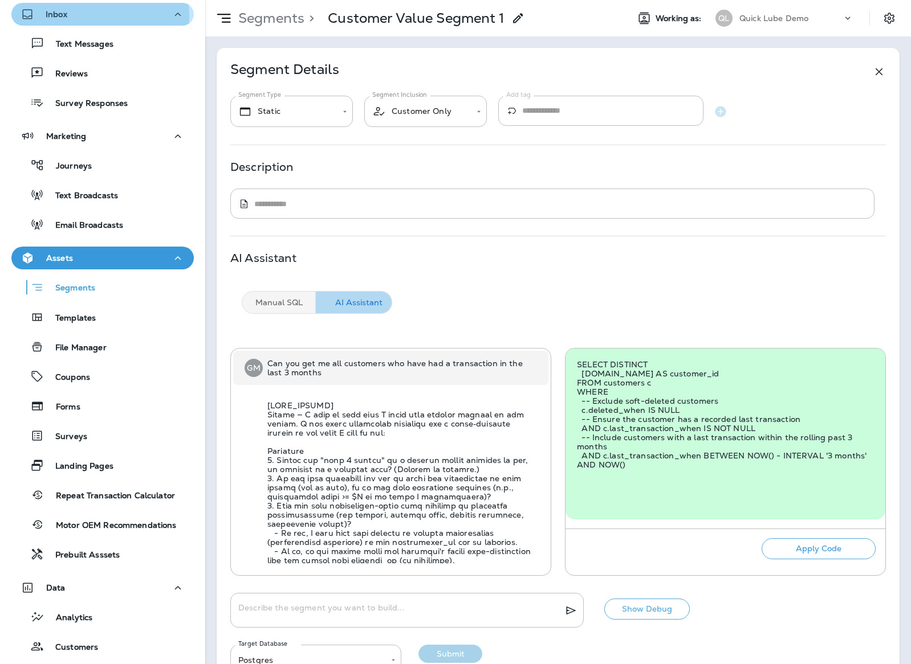
click at [56, 16] on p "Inbox" at bounding box center [57, 14] width 22 height 9
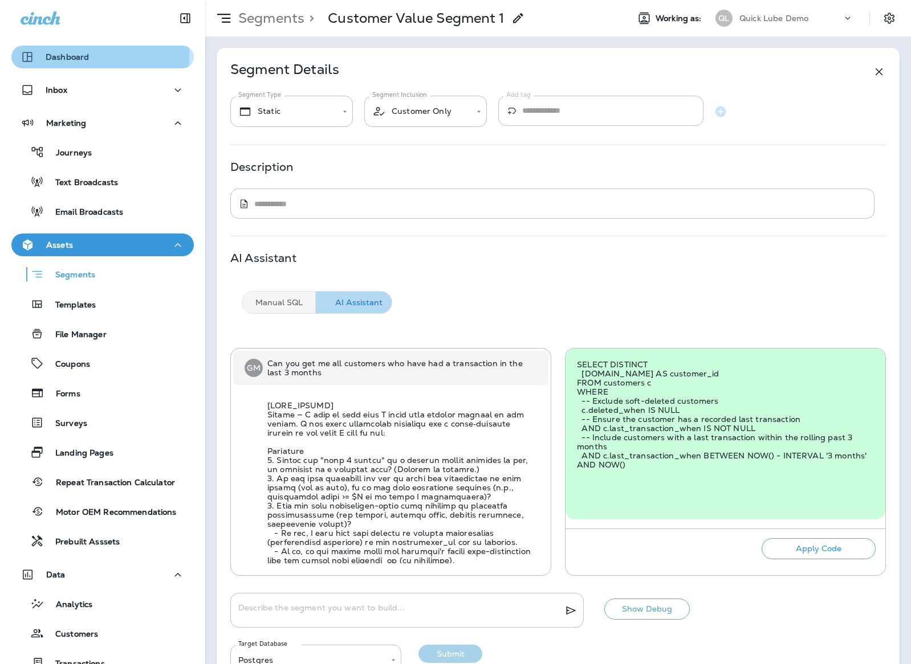
click at [46, 56] on p "Dashboard" at bounding box center [67, 56] width 43 height 9
